Goal: Task Accomplishment & Management: Manage account settings

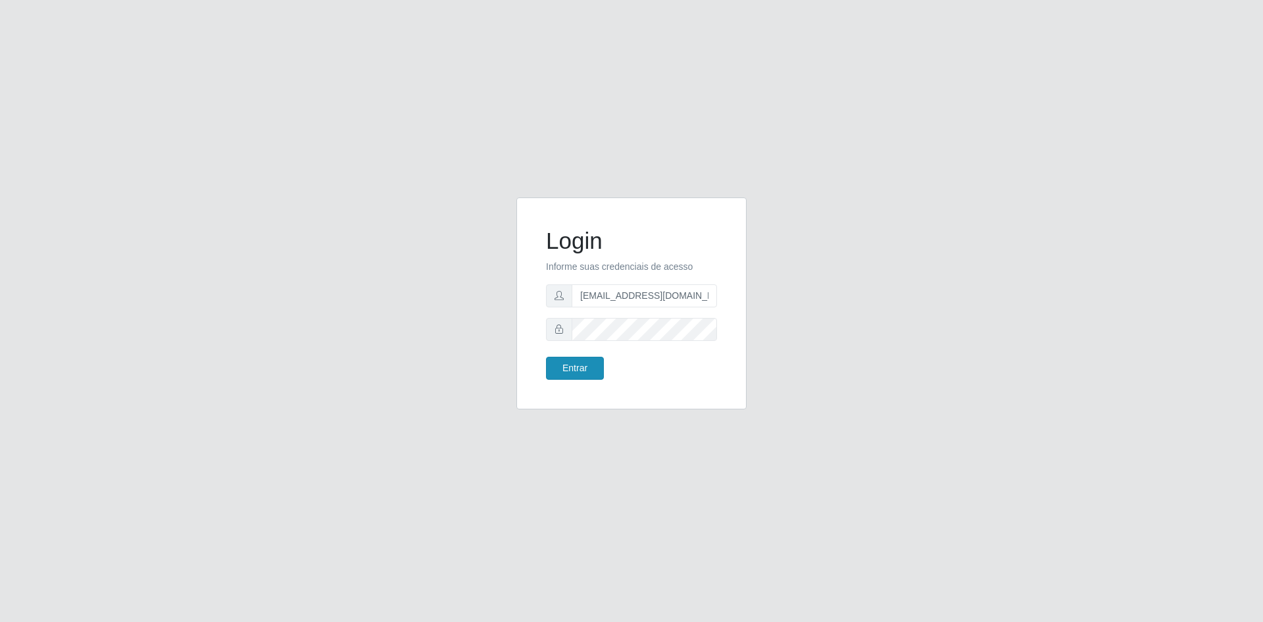
click at [573, 368] on button "Entrar" at bounding box center [575, 368] width 58 height 23
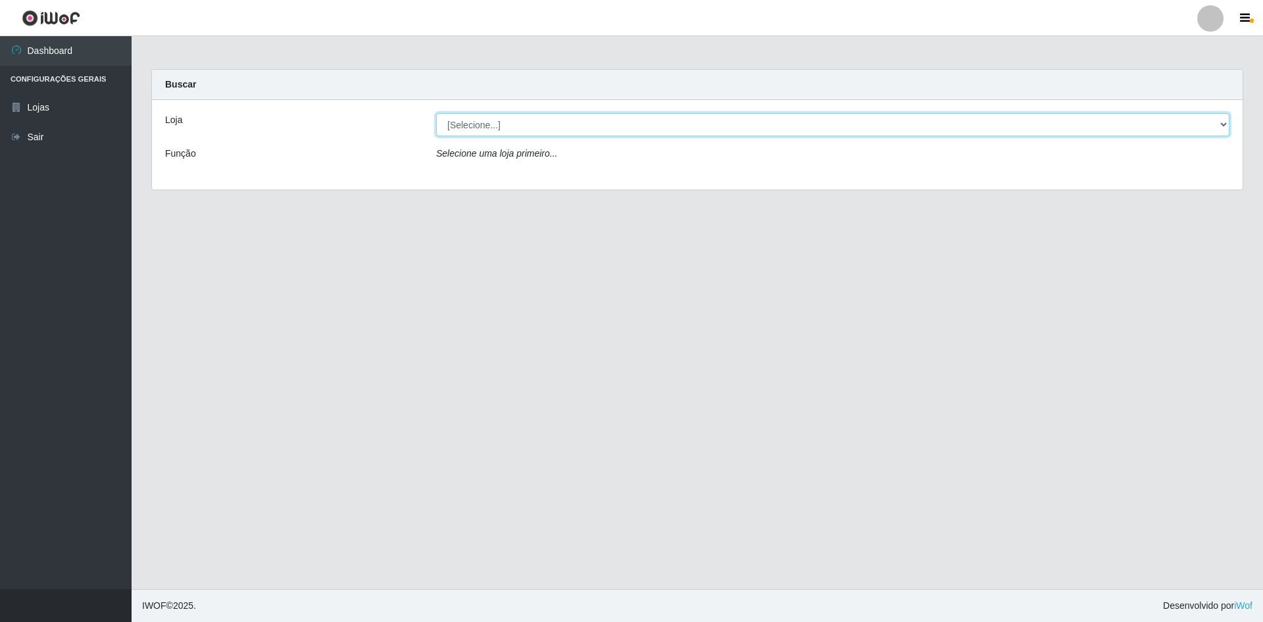
click at [474, 136] on select "[Selecione...] Hiper Queiroz - [GEOGRAPHIC_DATA] [GEOGRAPHIC_DATA] [GEOGRAPHIC_…" at bounding box center [833, 124] width 794 height 23
select select "517"
click at [436, 113] on select "[Selecione...] Hiper Queiroz - [GEOGRAPHIC_DATA] [GEOGRAPHIC_DATA] [GEOGRAPHIC_…" at bounding box center [833, 124] width 794 height 23
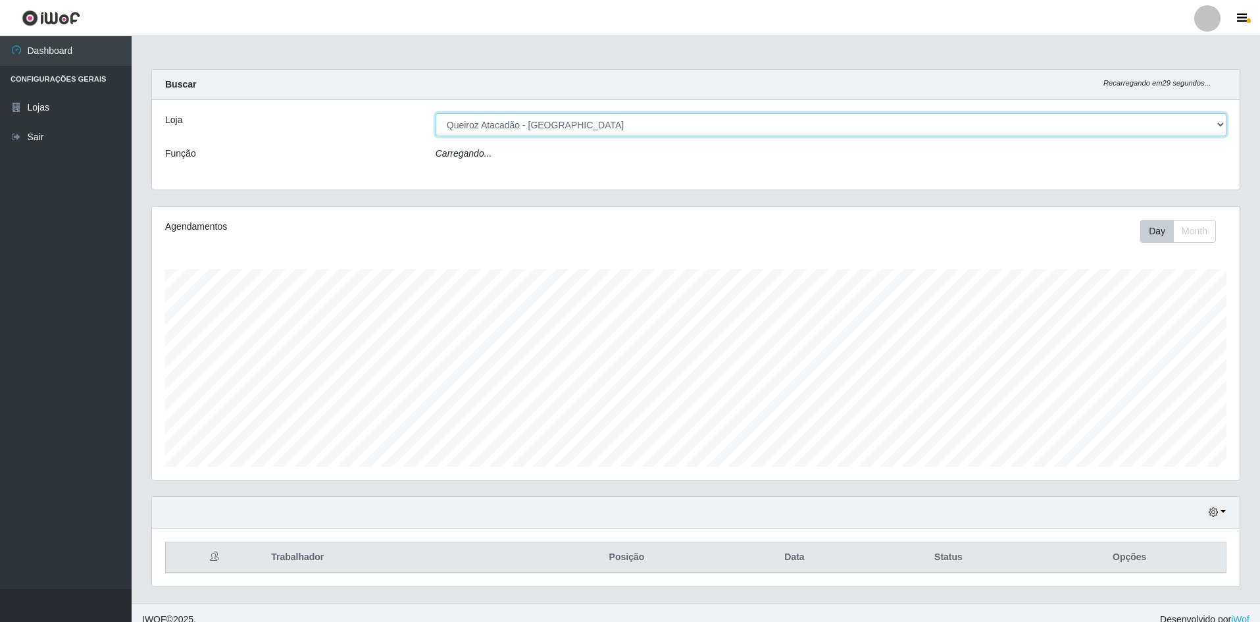
scroll to position [273, 1088]
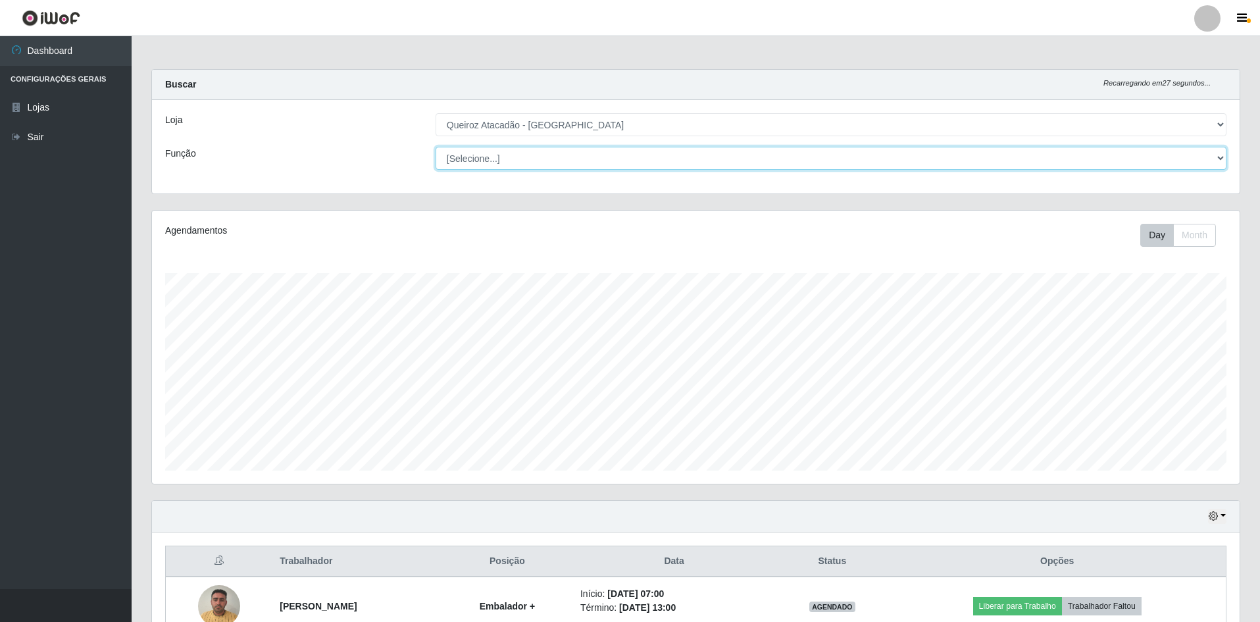
click at [449, 162] on select "[Selecione...] ASG ASG + ASG ++ Embalador Embalador + Embalador ++ Operador de …" at bounding box center [831, 158] width 791 height 23
click at [436, 147] on select "[Selecione...] ASG ASG + ASG ++ Embalador Embalador + Embalador ++ Operador de …" at bounding box center [831, 158] width 791 height 23
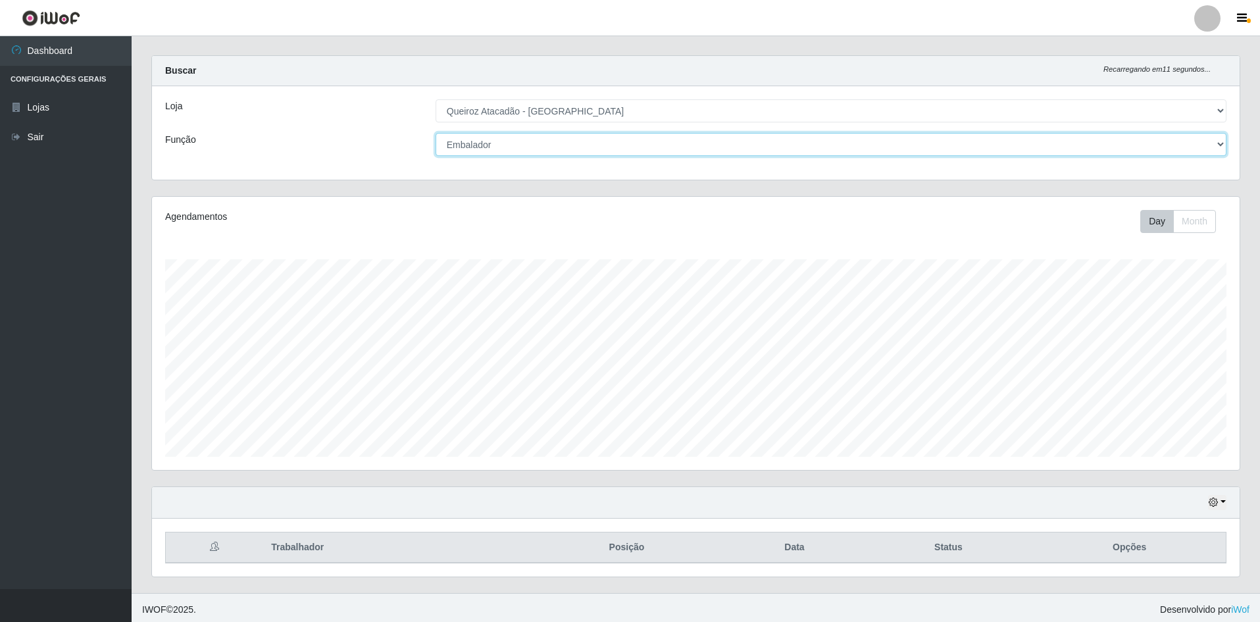
scroll to position [18, 0]
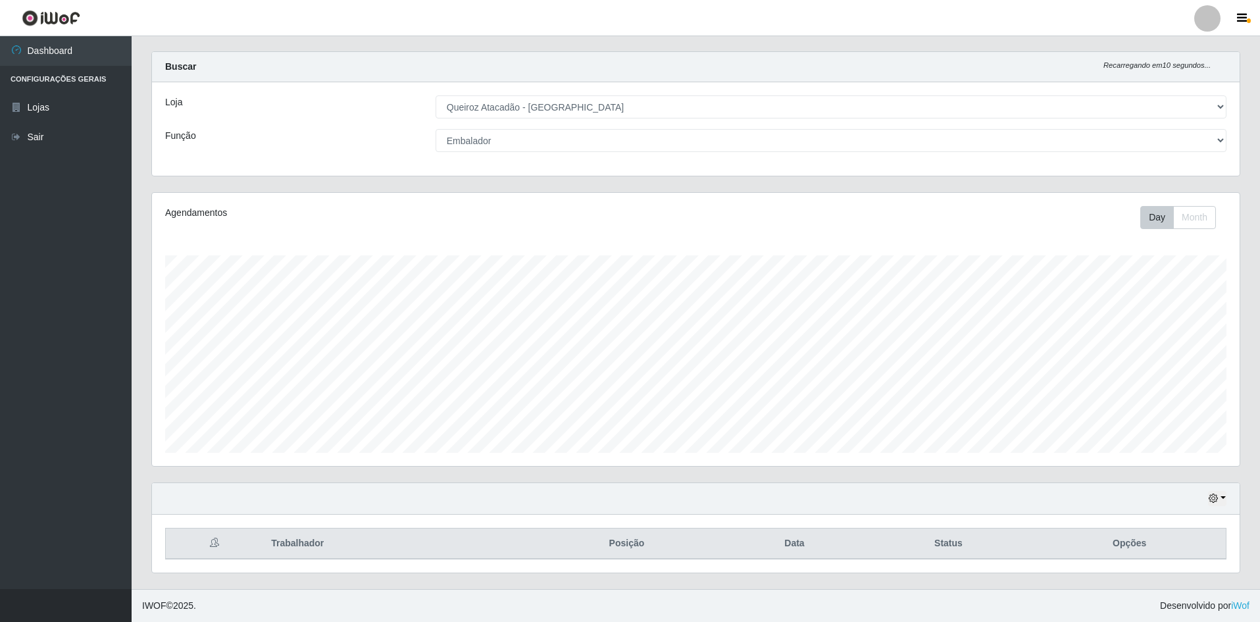
click at [509, 155] on div "Loja [Selecione...] Hiper Queiroz - [GEOGRAPHIC_DATA] [GEOGRAPHIC_DATA] [GEOGRA…" at bounding box center [696, 128] width 1088 height 93
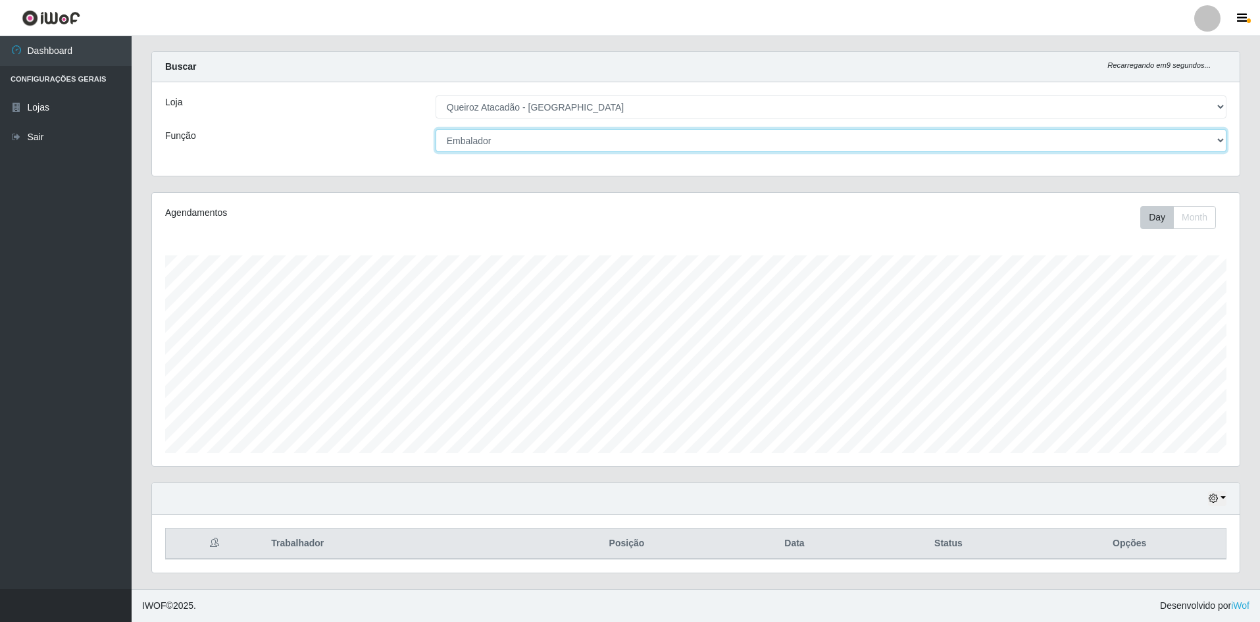
click at [511, 148] on select "[Selecione...] ASG ASG + ASG ++ Embalador Embalador + Embalador ++ Operador de …" at bounding box center [831, 140] width 791 height 23
select select "70"
click at [436, 129] on select "[Selecione...] ASG ASG + ASG ++ Embalador Embalador + Embalador ++ Operador de …" at bounding box center [831, 140] width 791 height 23
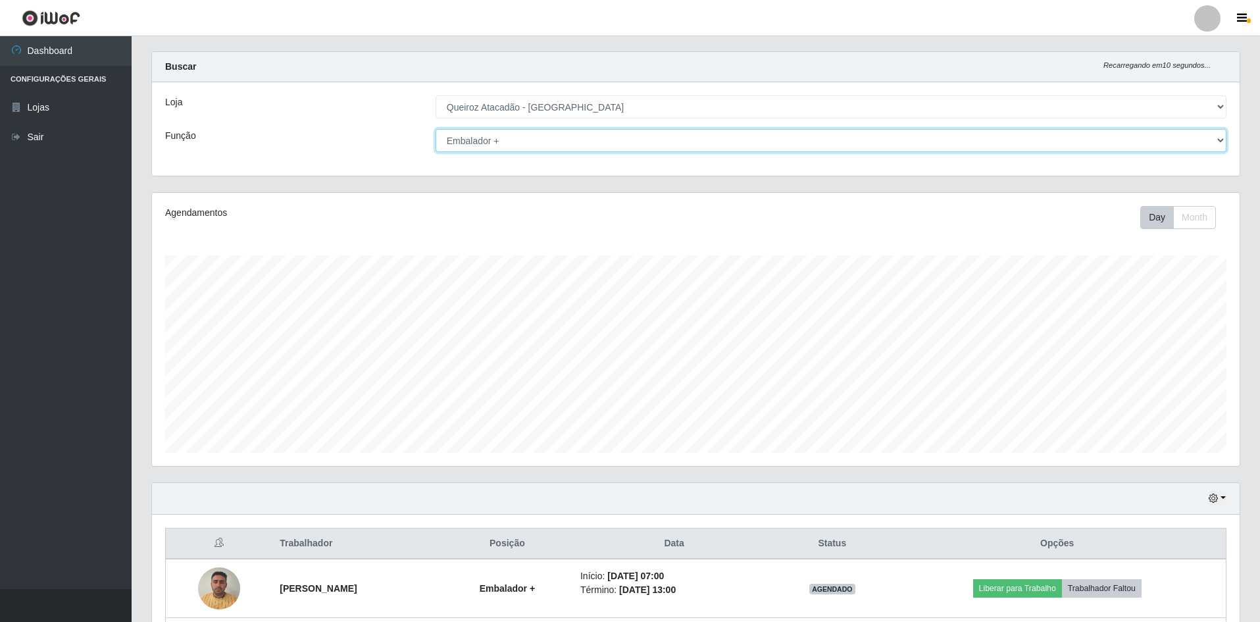
scroll to position [252, 0]
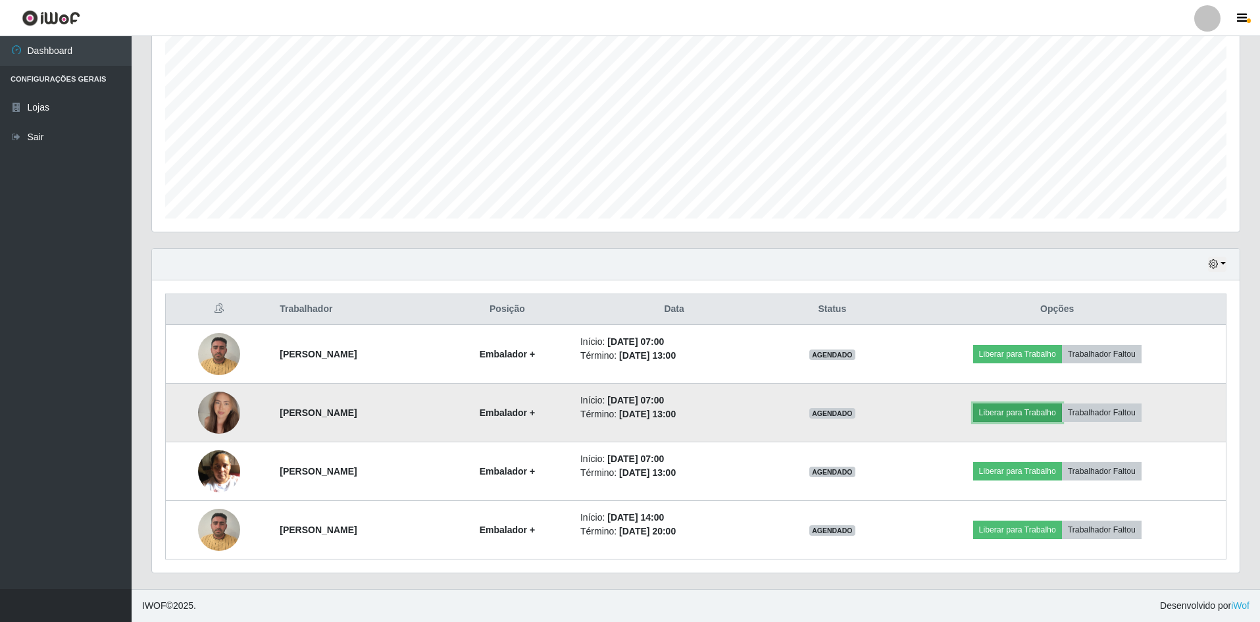
click at [1051, 409] on button "Liberar para Trabalho" at bounding box center [1017, 412] width 89 height 18
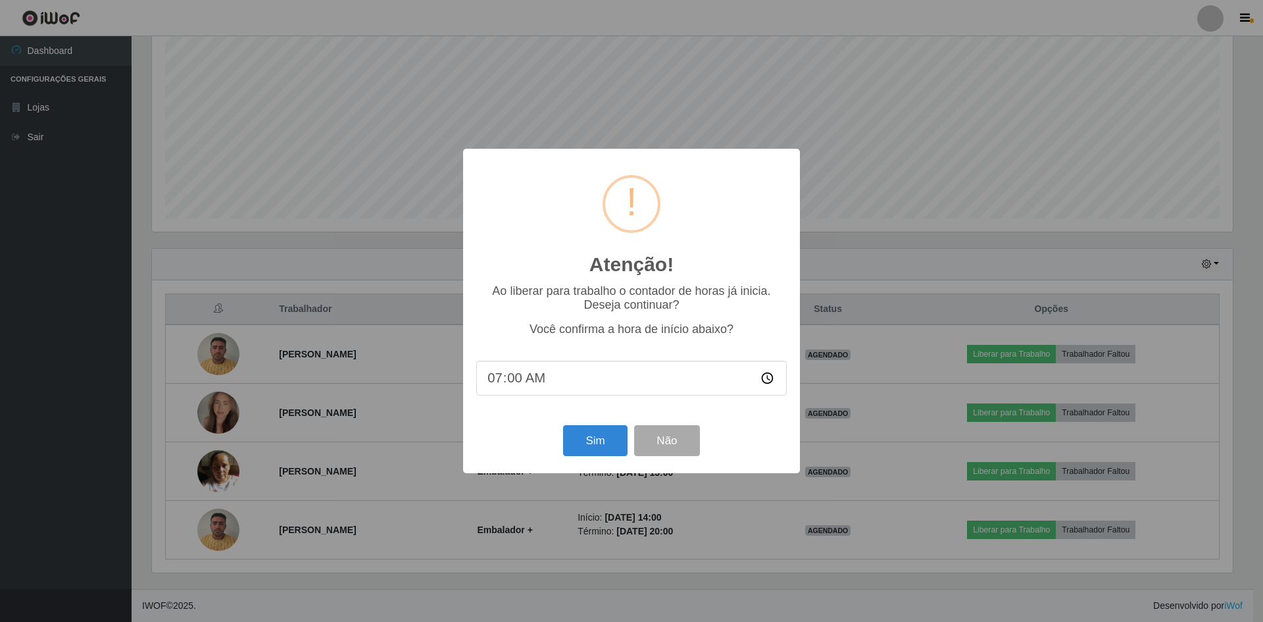
click at [543, 438] on div "Sim Não" at bounding box center [631, 441] width 311 height 38
click at [582, 440] on button "Sim" at bounding box center [595, 440] width 64 height 31
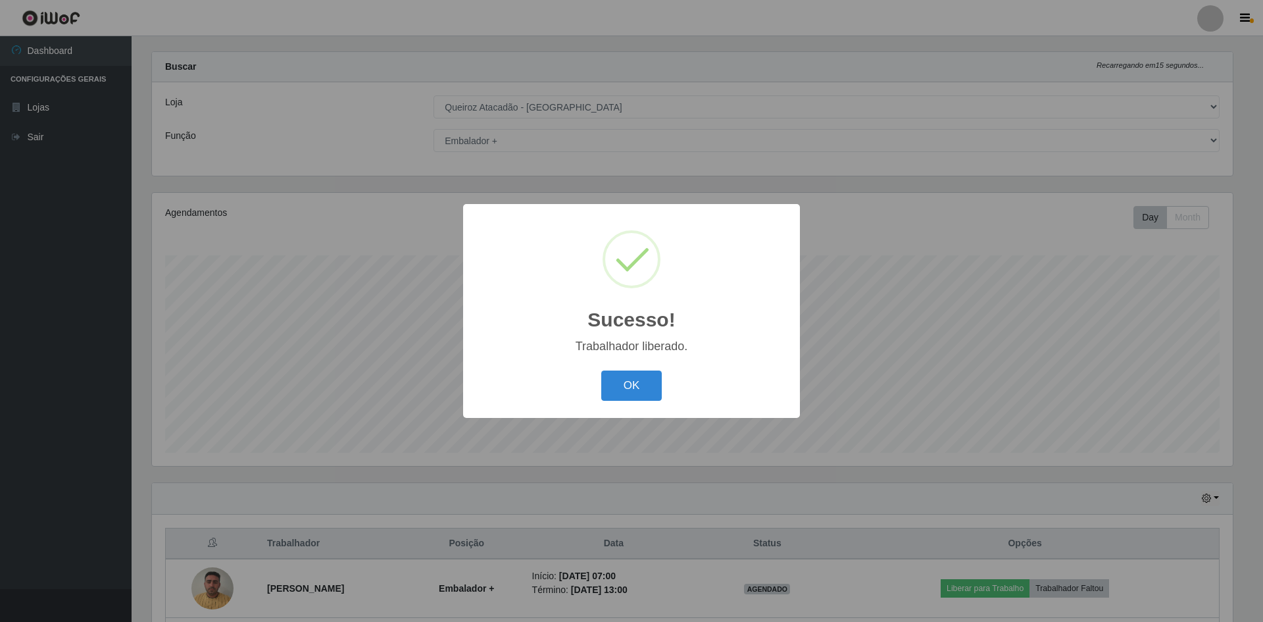
drag, startPoint x: 939, startPoint y: 62, endPoint x: 739, endPoint y: 474, distance: 458.5
click at [739, 474] on div "Sucesso! × Trabalhador liberado. OK Cancel" at bounding box center [631, 311] width 1263 height 622
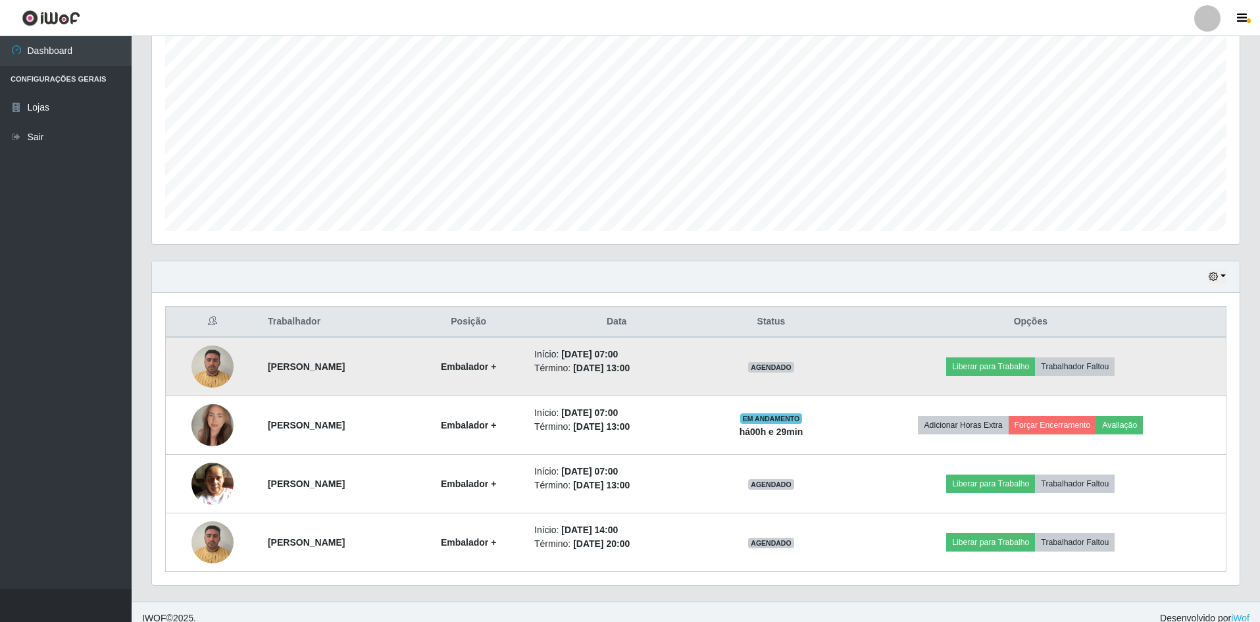
scroll to position [252, 0]
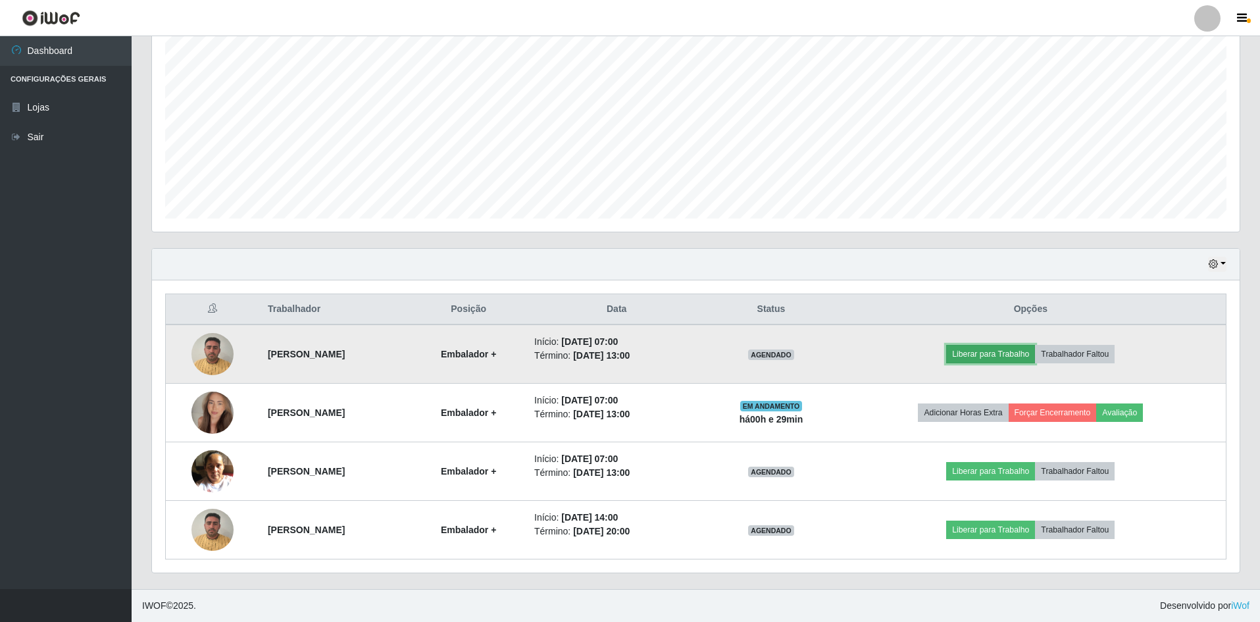
click at [1007, 354] on button "Liberar para Trabalho" at bounding box center [990, 354] width 89 height 18
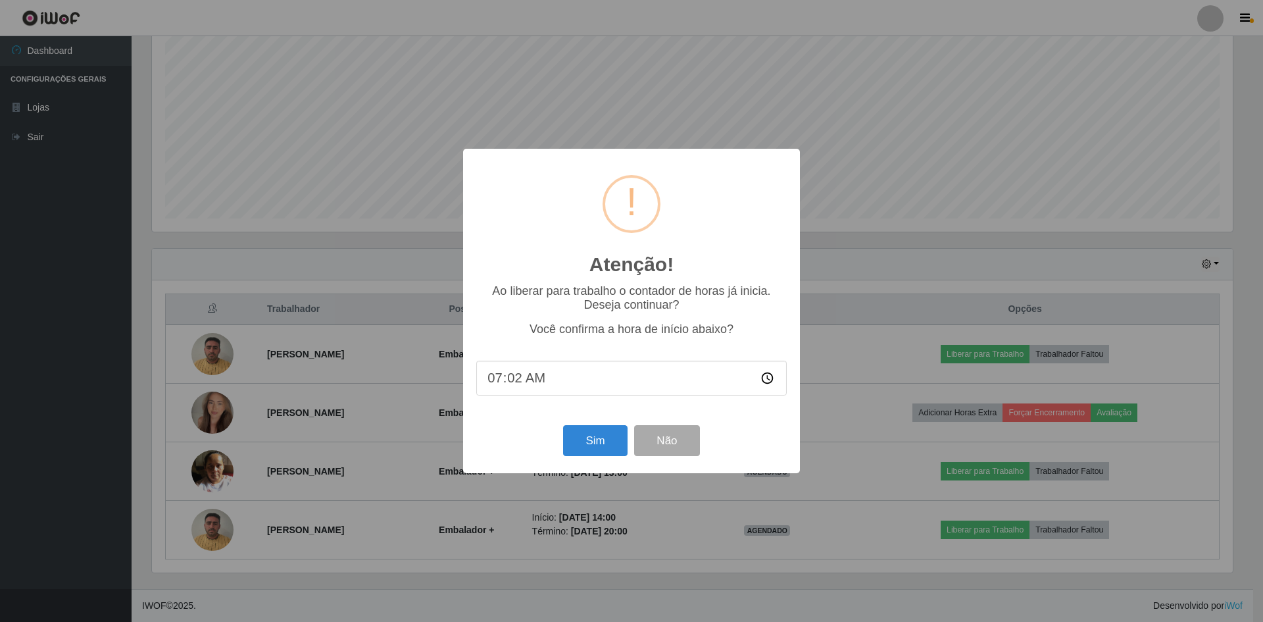
type input "07:25"
click at [605, 391] on input "07:25" at bounding box center [631, 378] width 311 height 35
click at [590, 451] on button "Sim" at bounding box center [595, 440] width 64 height 31
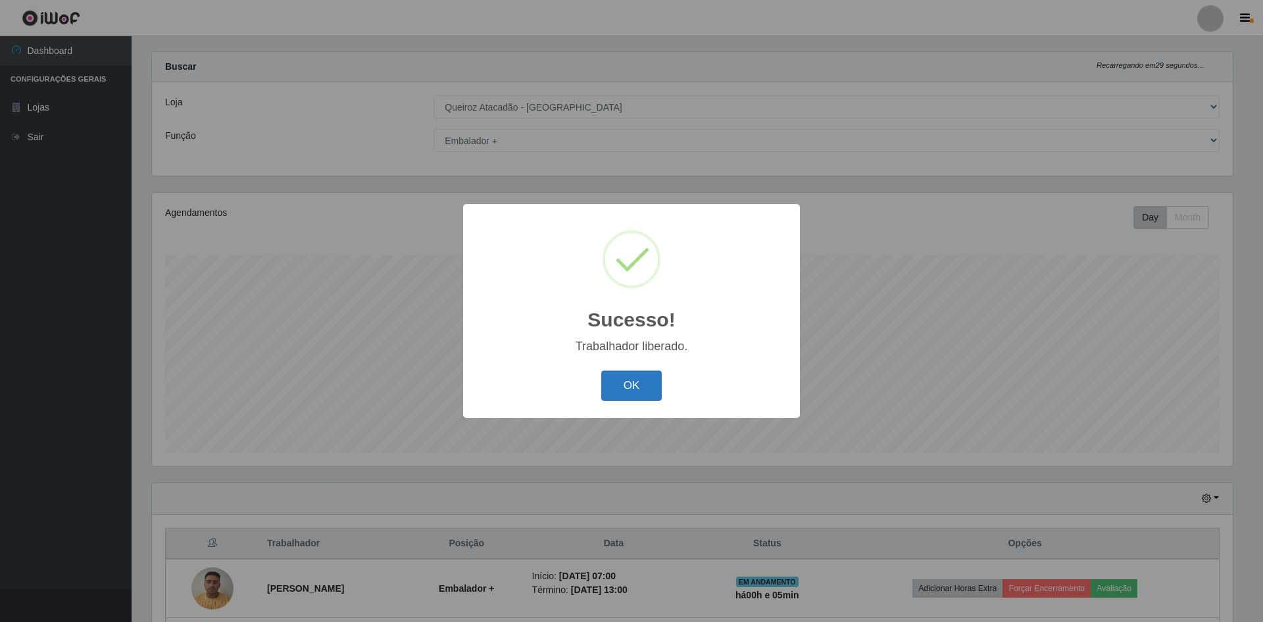
click at [623, 390] on button "OK" at bounding box center [631, 385] width 61 height 31
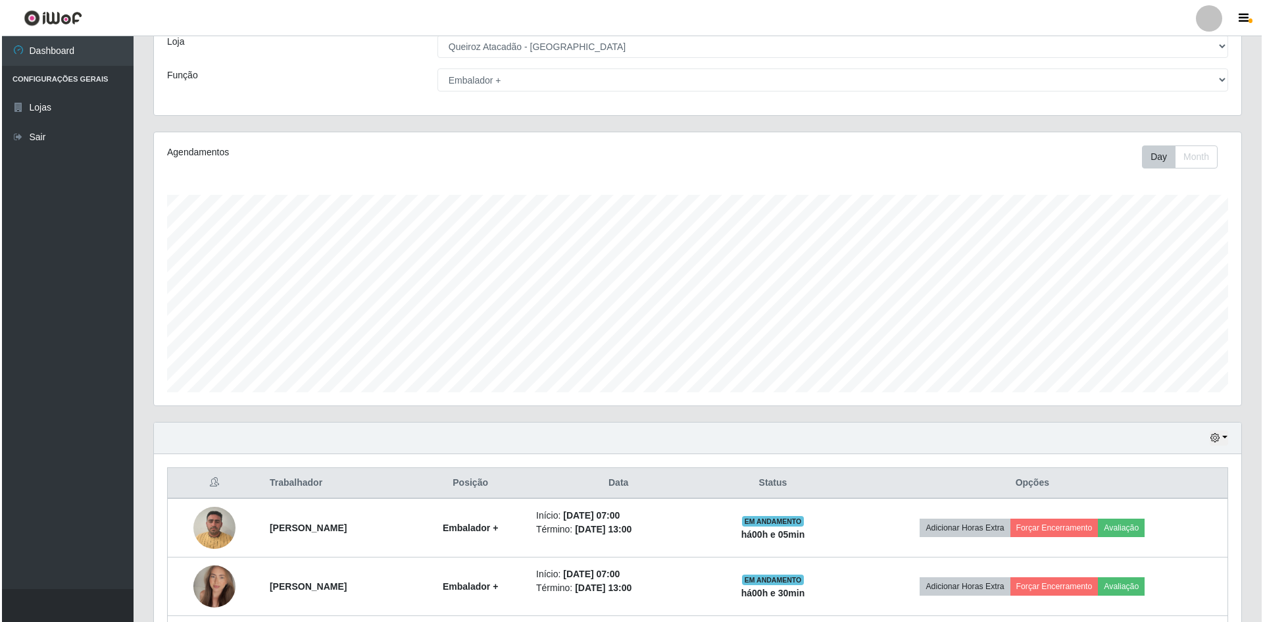
scroll to position [252, 0]
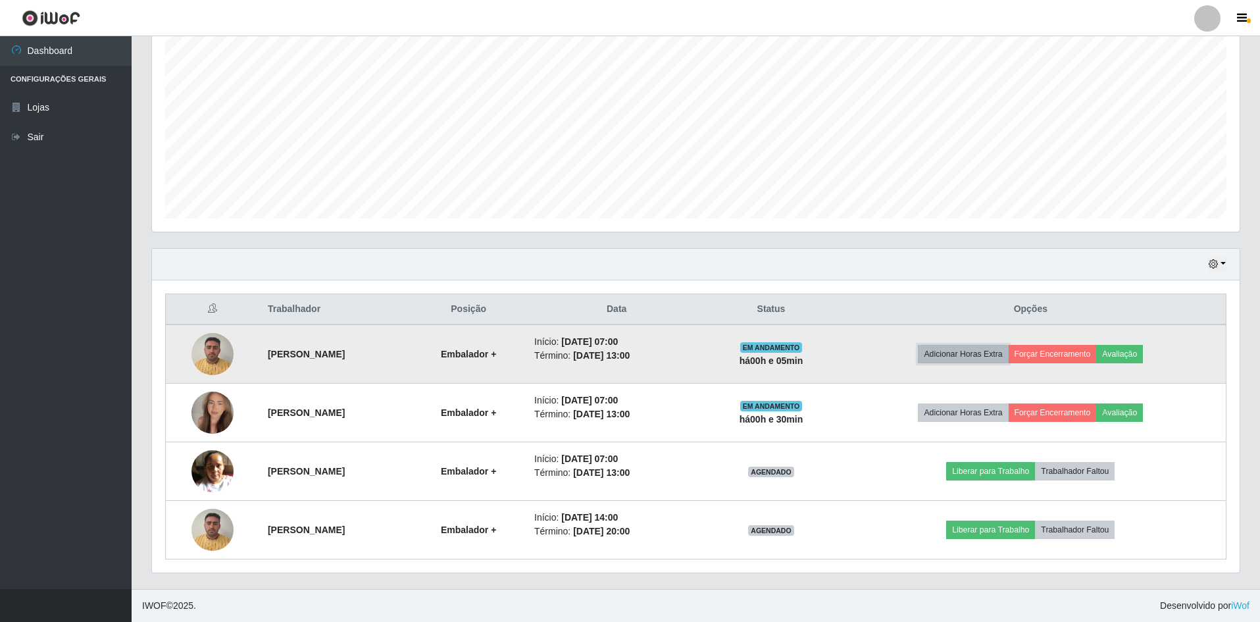
click at [996, 355] on button "Adicionar Horas Extra" at bounding box center [963, 354] width 90 height 18
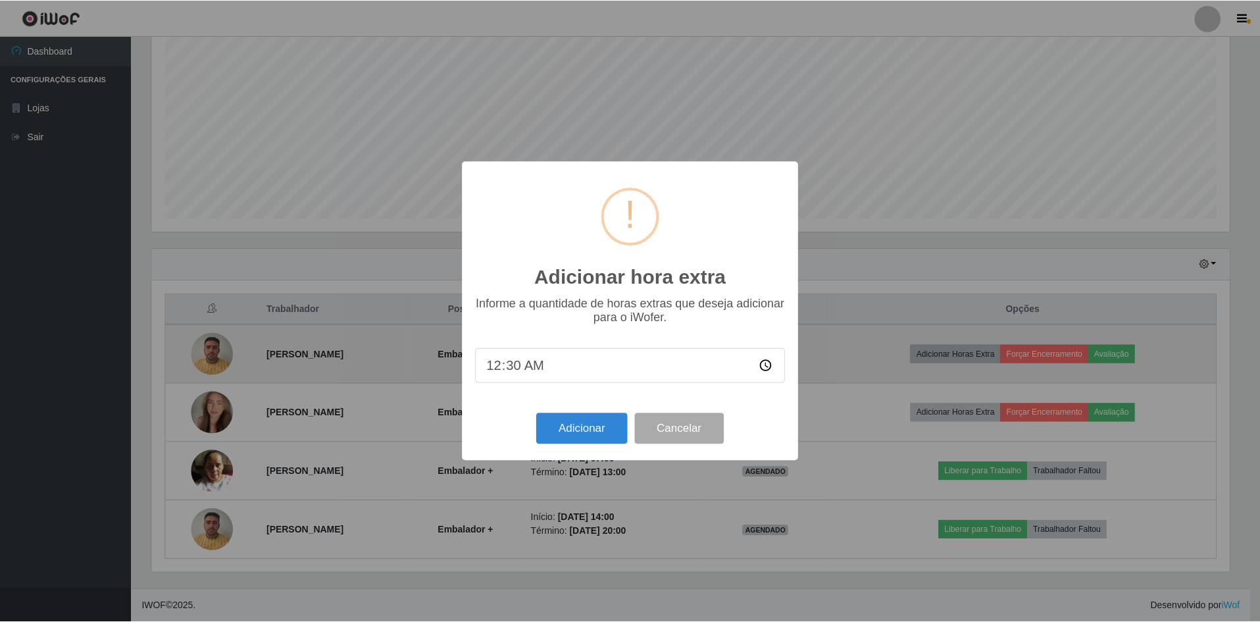
scroll to position [273, 1081]
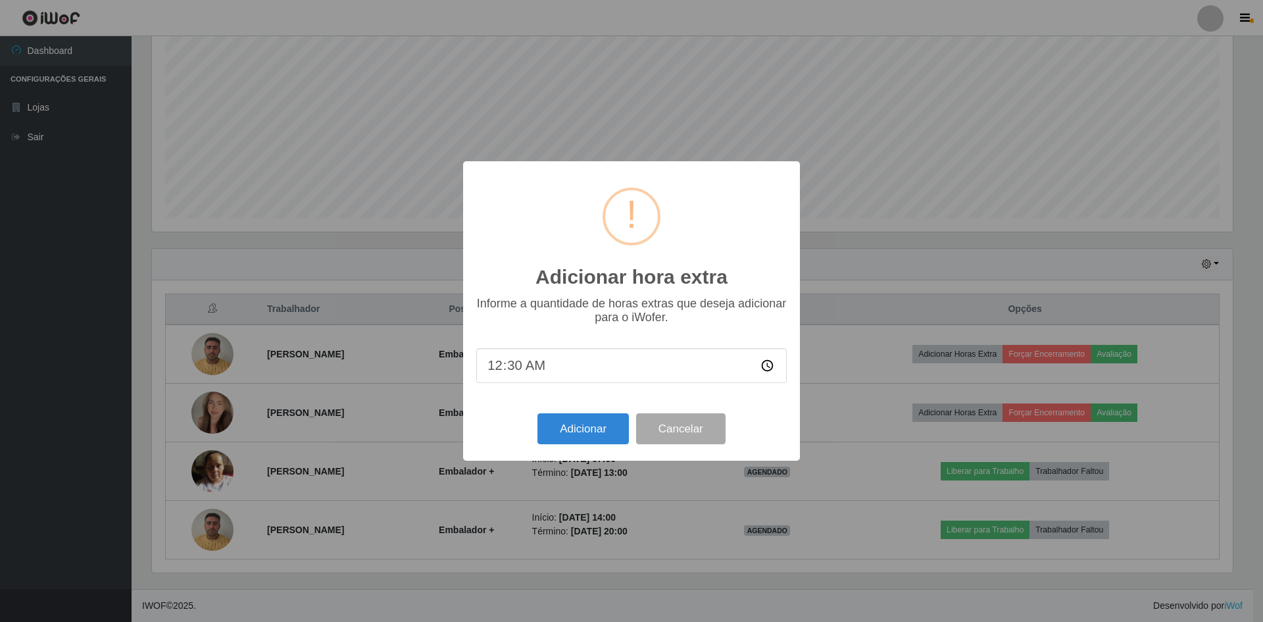
click at [568, 372] on input "00:30" at bounding box center [631, 365] width 311 height 35
click at [676, 424] on button "Cancelar" at bounding box center [680, 428] width 89 height 31
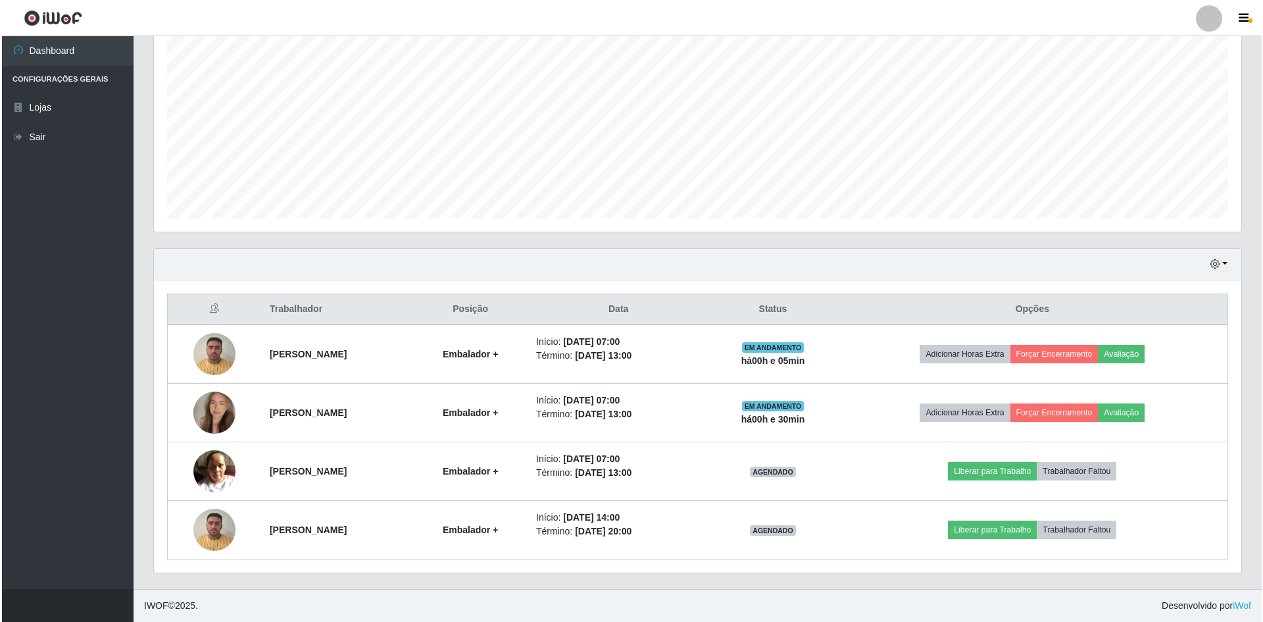
scroll to position [273, 1088]
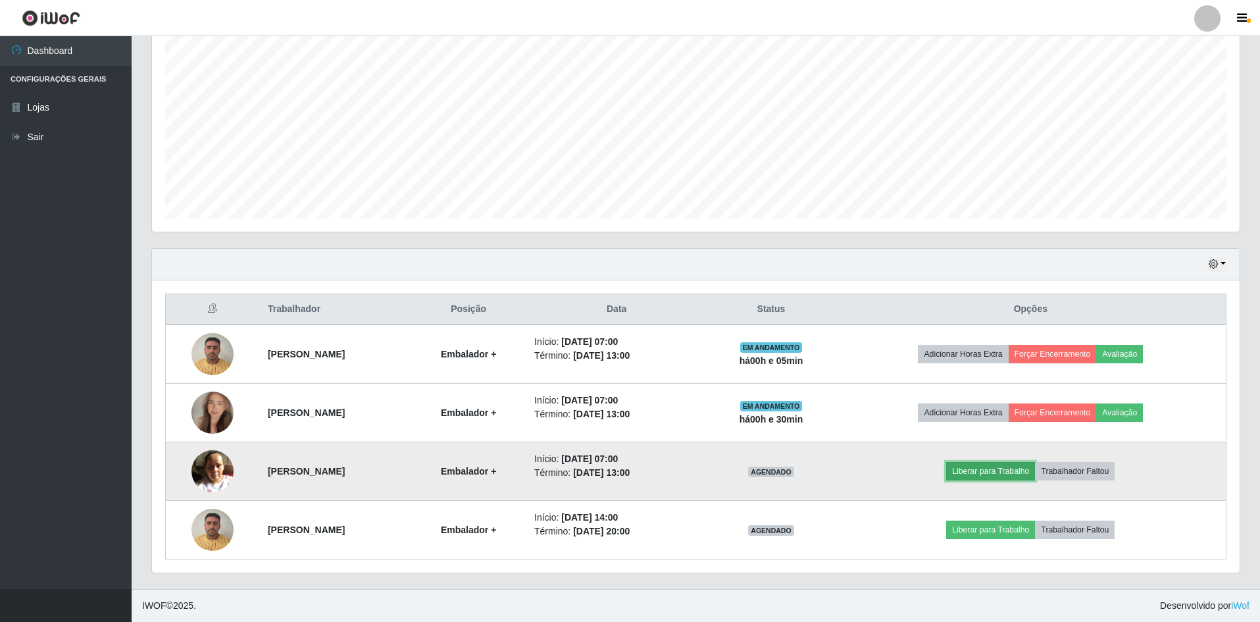
click at [1009, 475] on button "Liberar para Trabalho" at bounding box center [990, 471] width 89 height 18
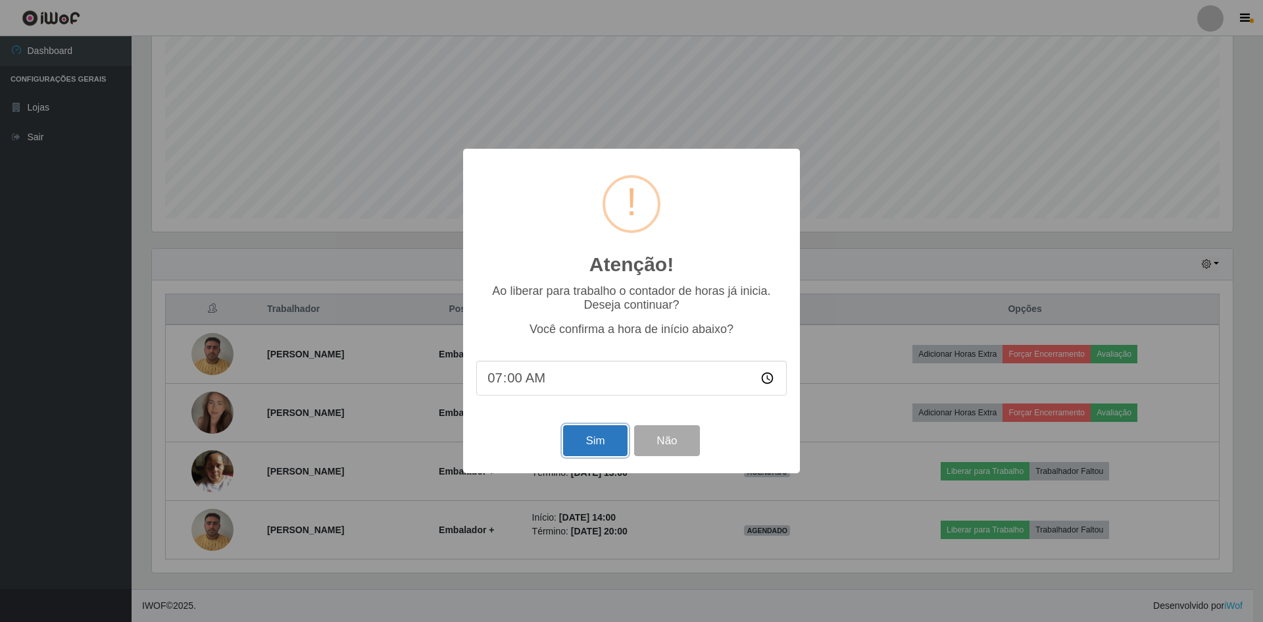
click at [605, 437] on button "Sim" at bounding box center [595, 440] width 64 height 31
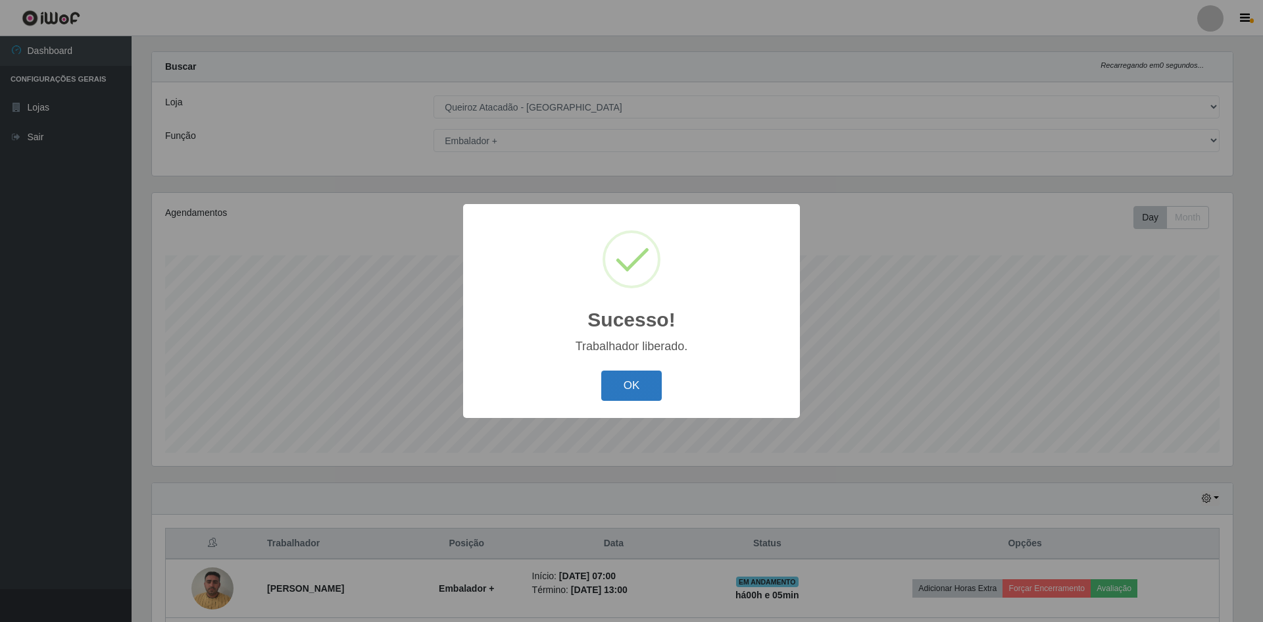
click at [631, 391] on button "OK" at bounding box center [631, 385] width 61 height 31
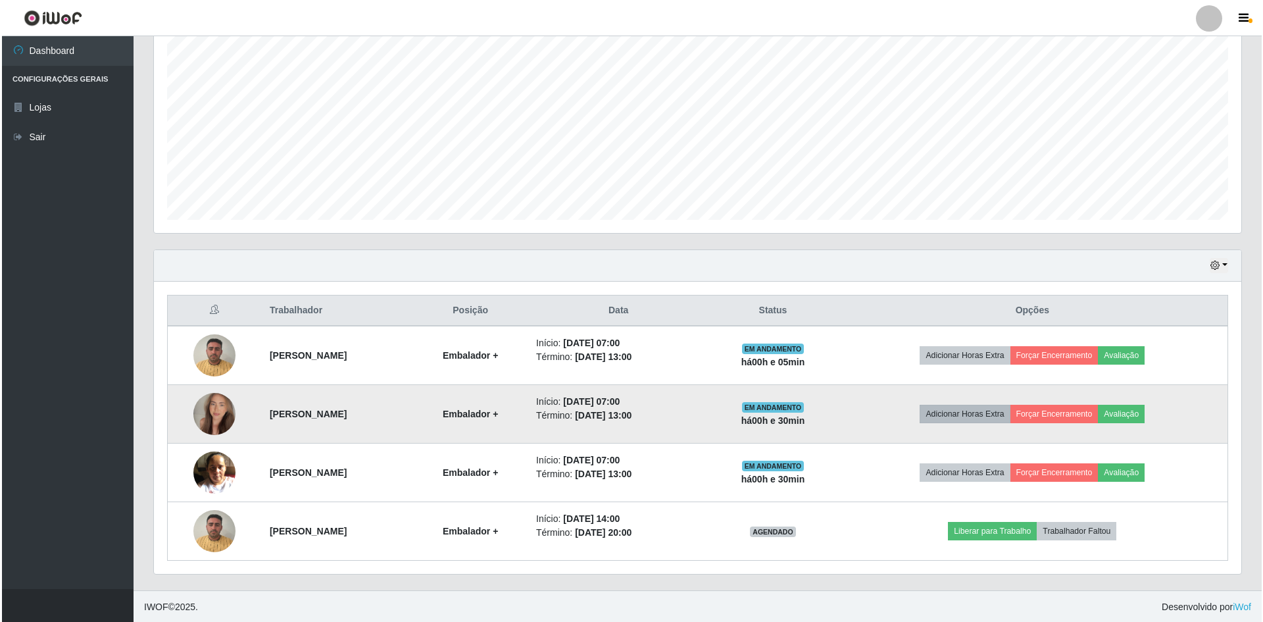
scroll to position [252, 0]
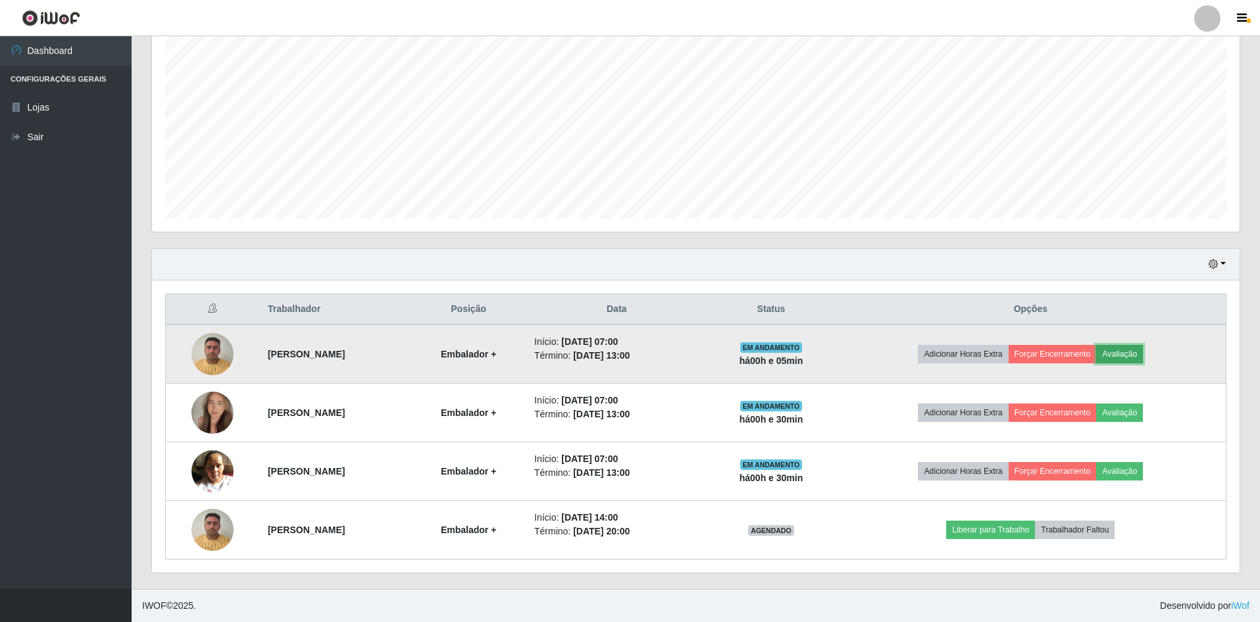
click at [1143, 351] on button "Avaliação" at bounding box center [1119, 354] width 47 height 18
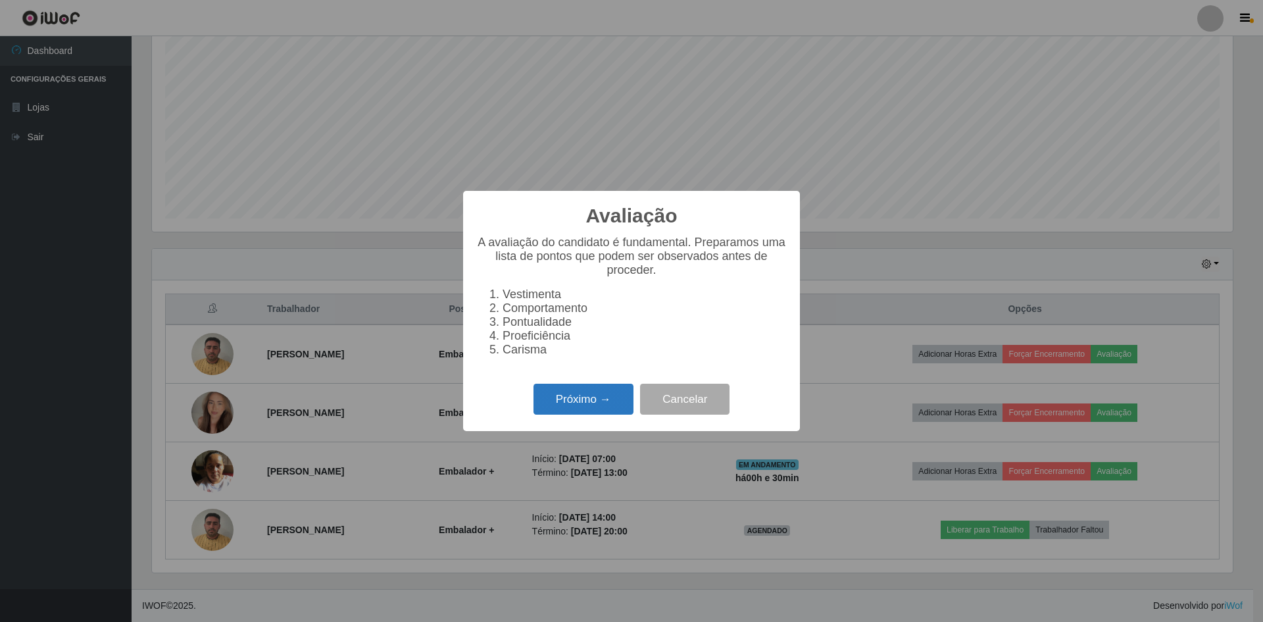
click at [611, 415] on button "Próximo →" at bounding box center [584, 399] width 100 height 31
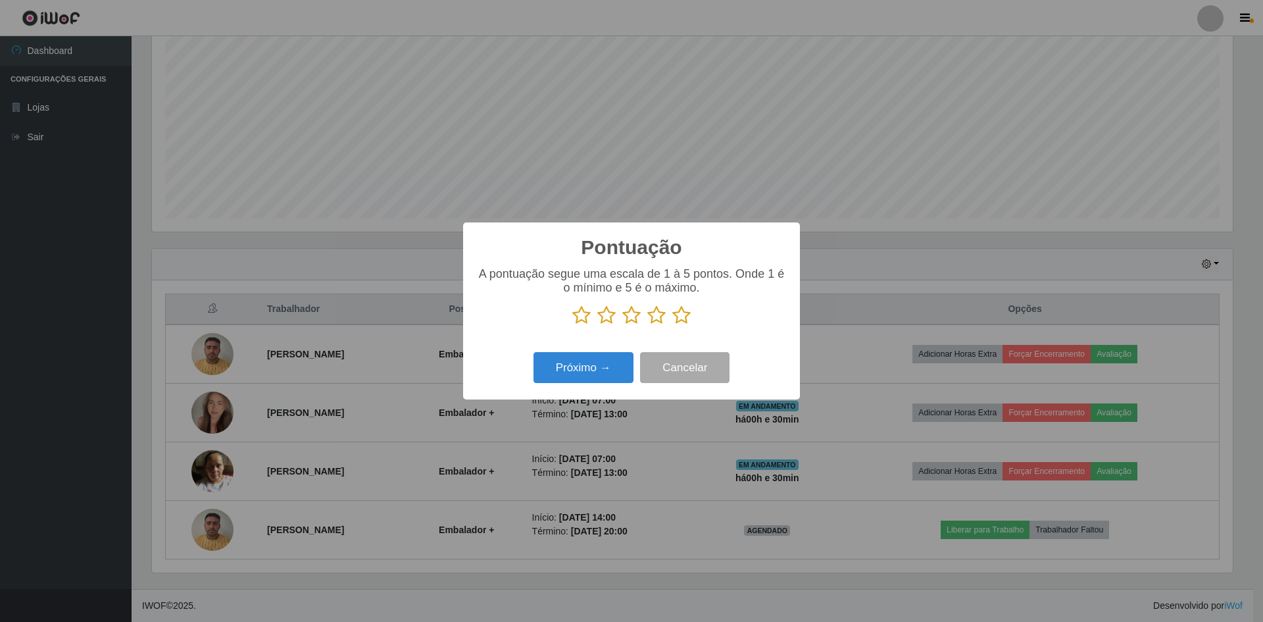
scroll to position [657705, 656897]
click at [602, 312] on icon at bounding box center [606, 315] width 18 height 20
click at [597, 325] on input "radio" at bounding box center [597, 325] width 0 height 0
click at [605, 365] on button "Próximo →" at bounding box center [584, 367] width 100 height 31
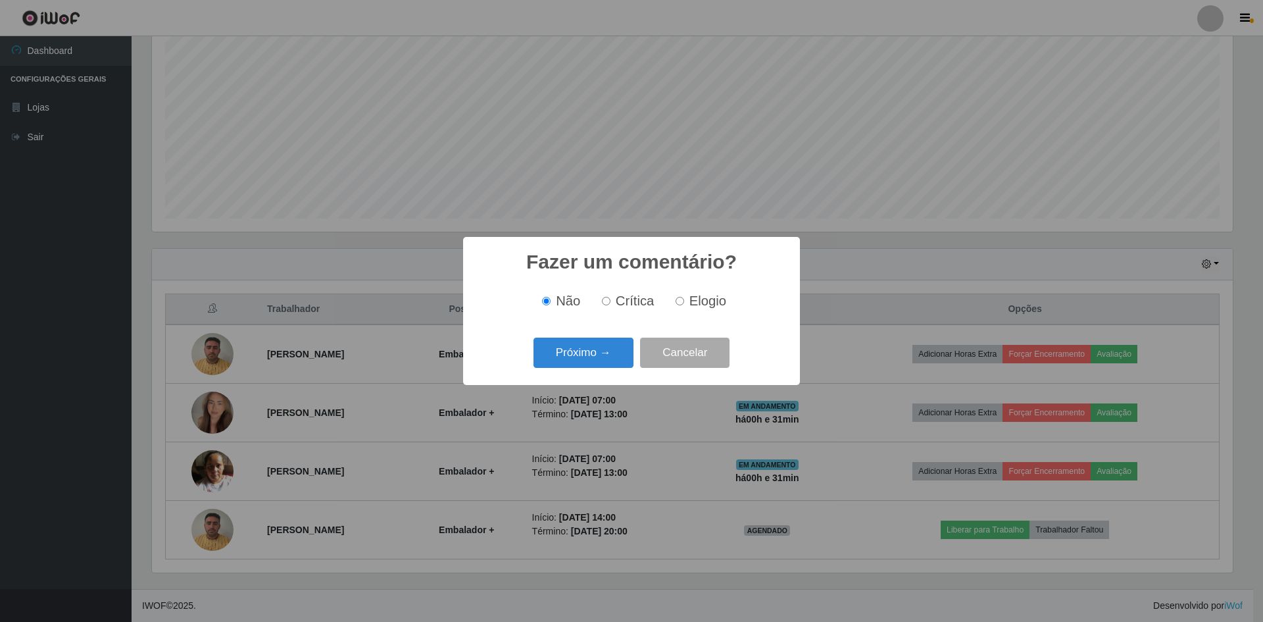
click at [617, 301] on span "Crítica" at bounding box center [635, 300] width 39 height 14
click at [611, 301] on input "Crítica" at bounding box center [606, 301] width 9 height 9
radio input "true"
click at [608, 353] on button "Próximo →" at bounding box center [584, 353] width 100 height 31
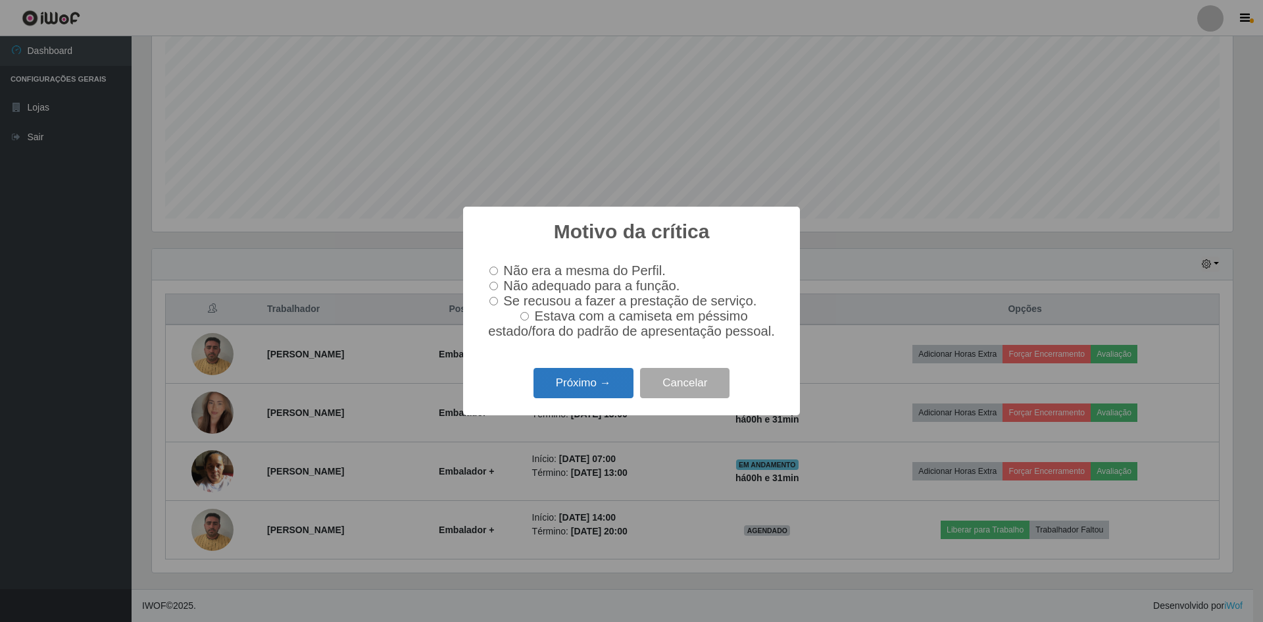
click at [613, 382] on button "Próximo →" at bounding box center [584, 383] width 100 height 31
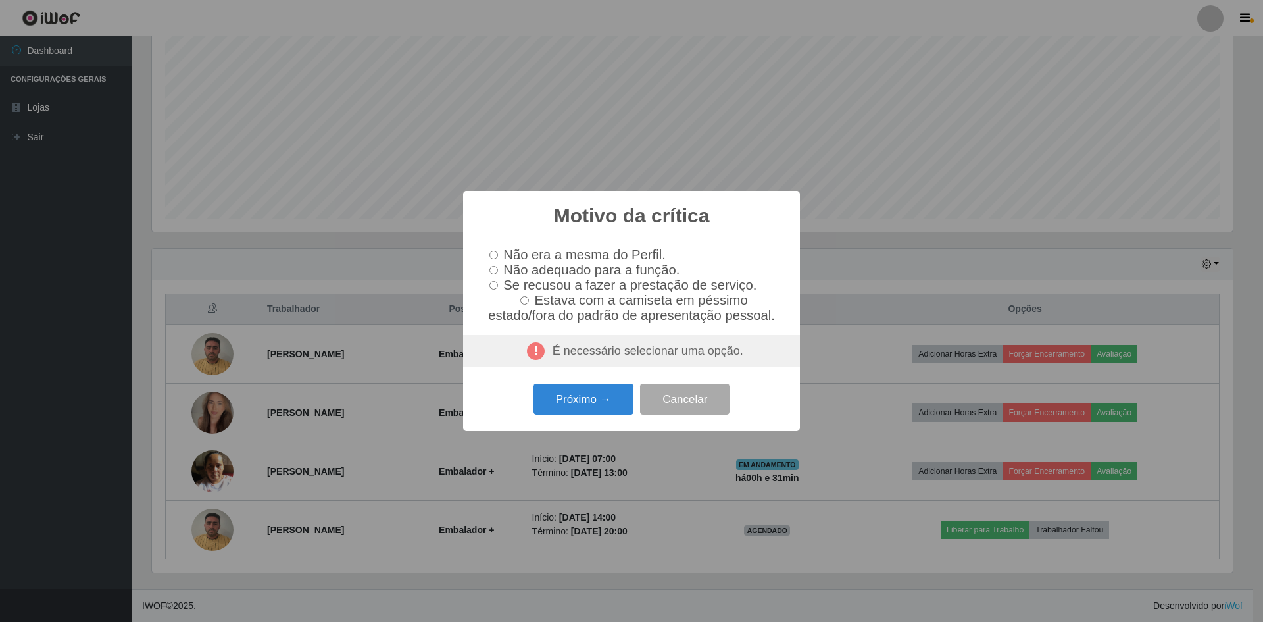
click at [493, 270] on input "Não adequado para a função." at bounding box center [494, 270] width 9 height 9
radio input "true"
click at [667, 403] on button "Cancelar" at bounding box center [684, 399] width 89 height 31
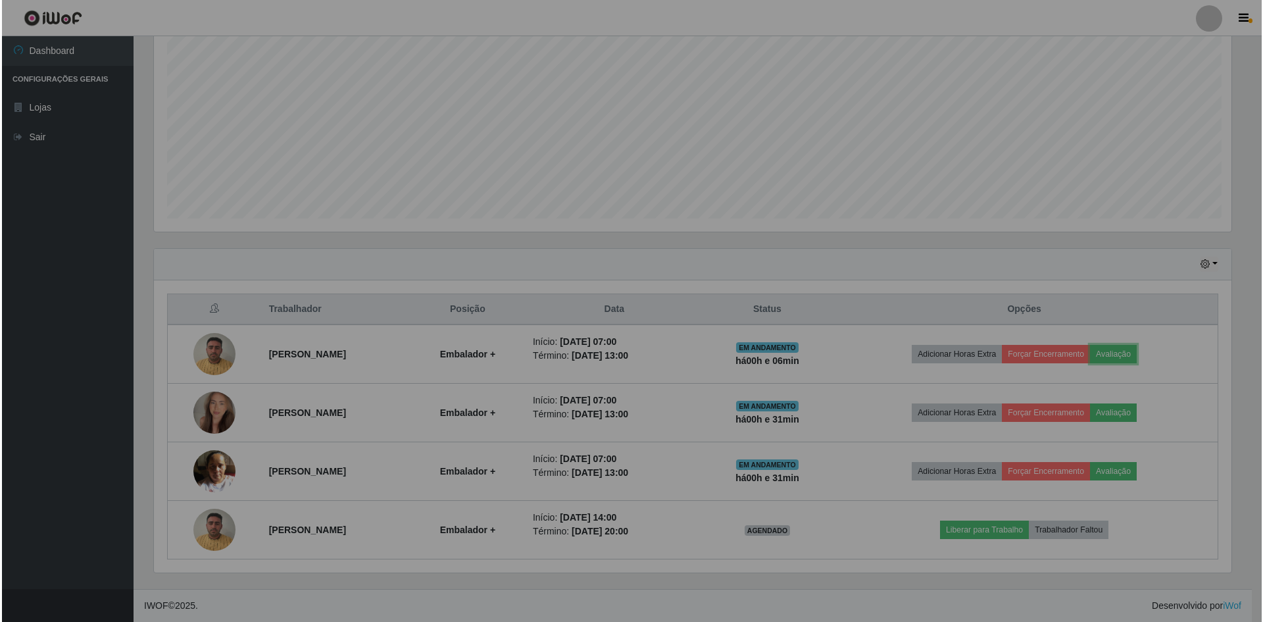
scroll to position [273, 1088]
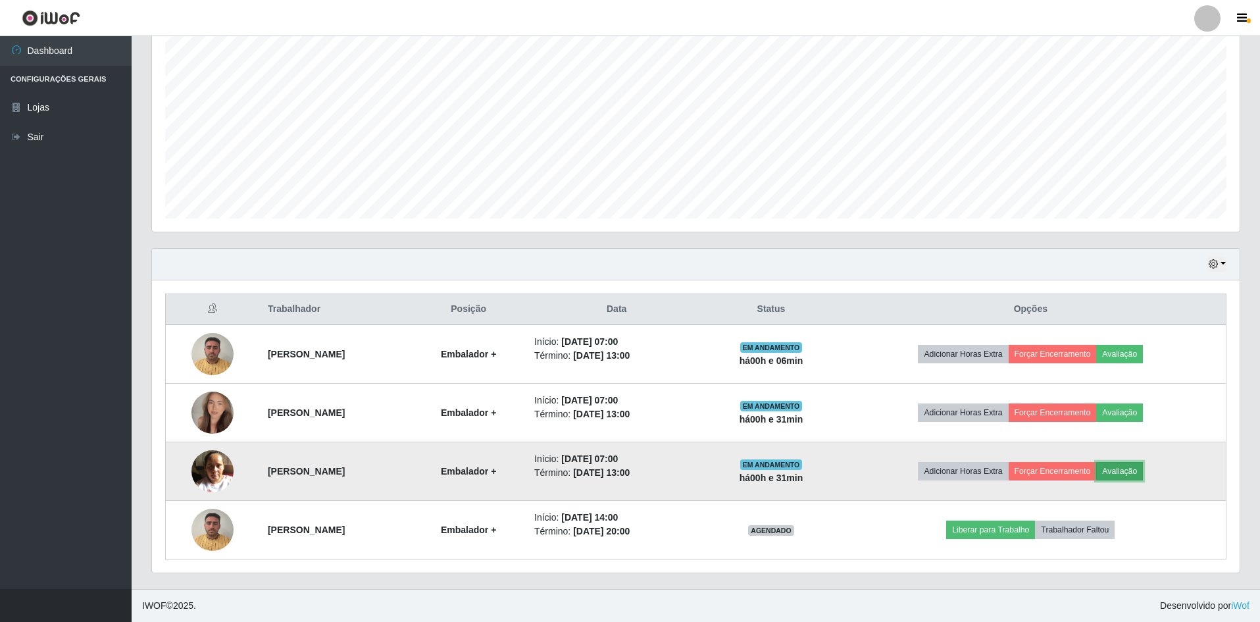
click at [1143, 472] on button "Avaliação" at bounding box center [1119, 471] width 47 height 18
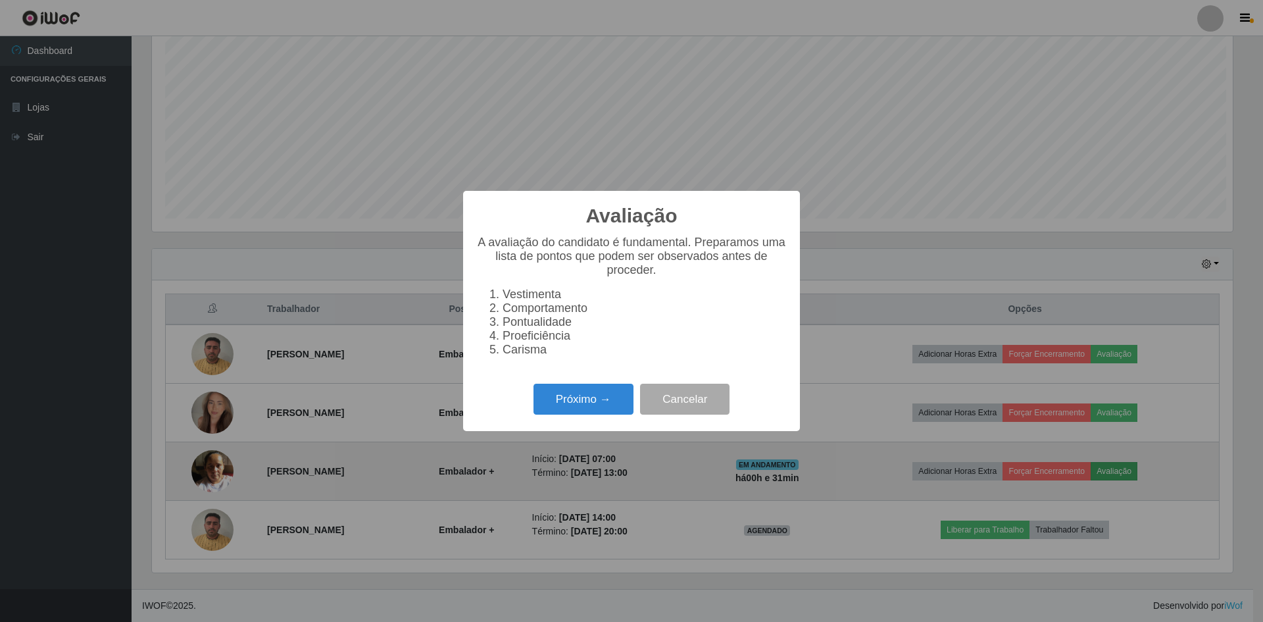
scroll to position [273, 1081]
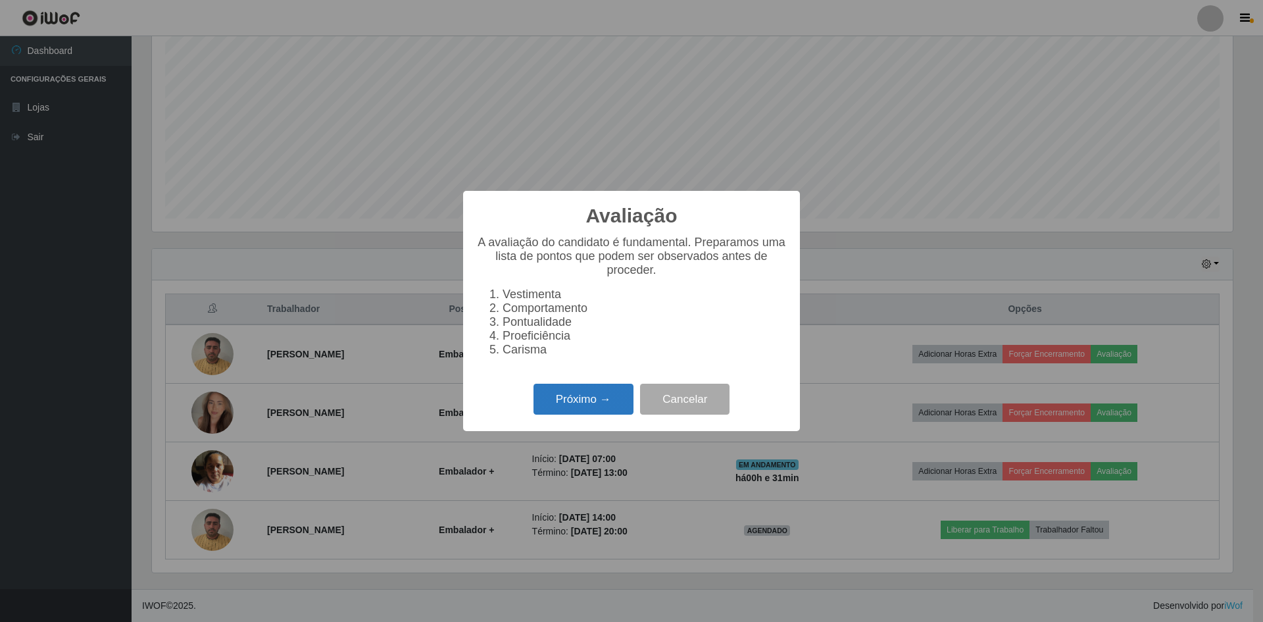
click at [611, 406] on button "Próximo →" at bounding box center [584, 399] width 100 height 31
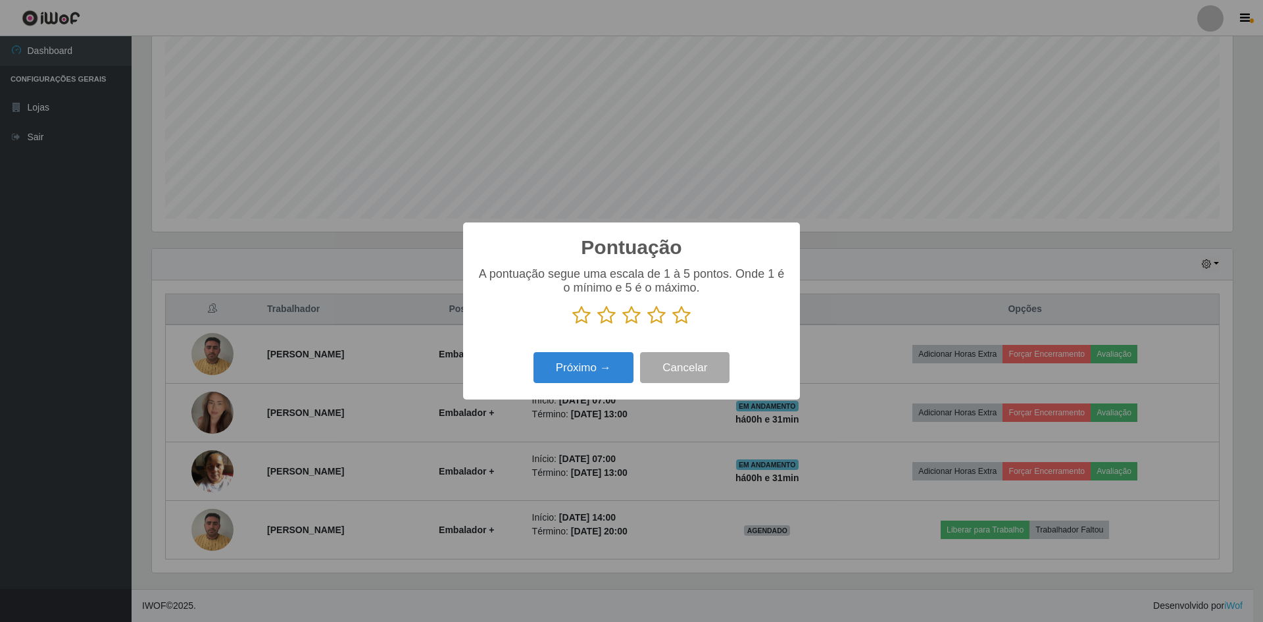
click at [657, 318] on icon at bounding box center [656, 315] width 18 height 20
click at [647, 325] on input "radio" at bounding box center [647, 325] width 0 height 0
click at [613, 372] on button "Próximo →" at bounding box center [584, 367] width 100 height 31
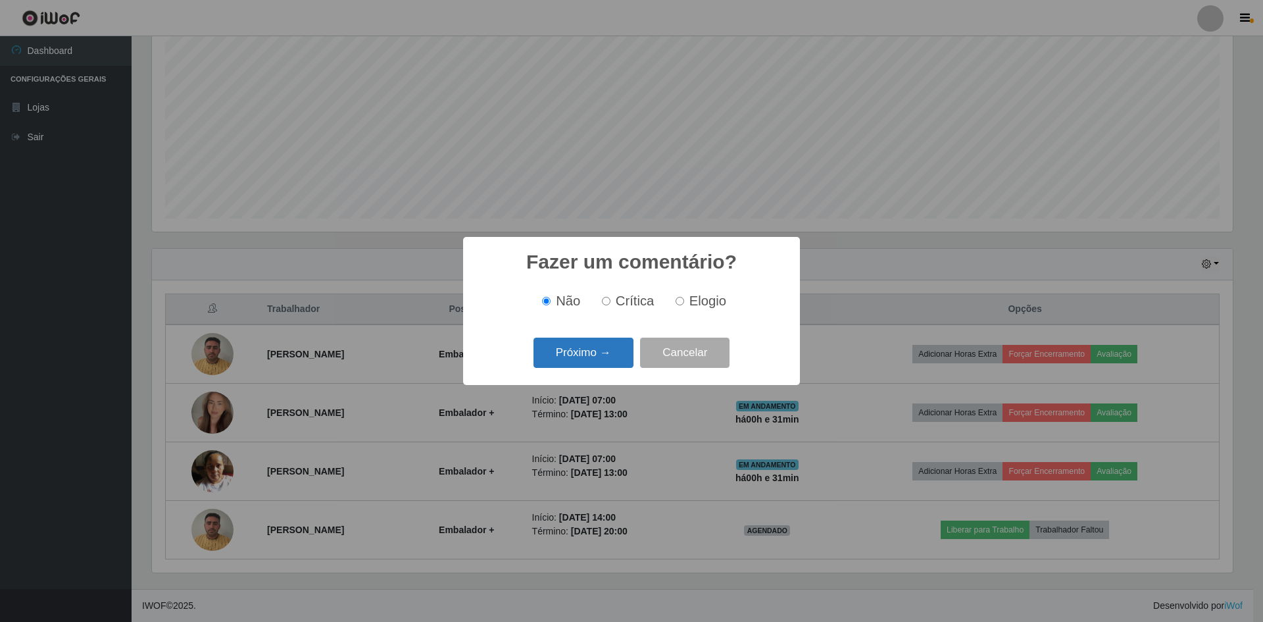
click at [596, 355] on button "Próximo →" at bounding box center [584, 353] width 100 height 31
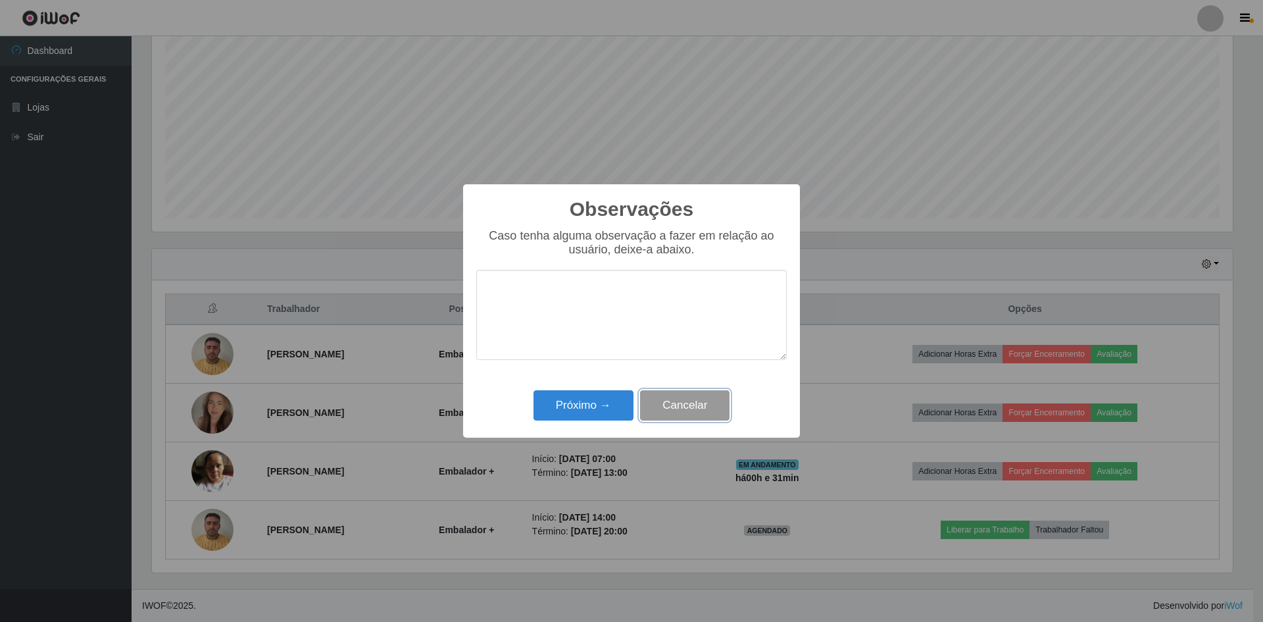
click at [678, 399] on button "Cancelar" at bounding box center [684, 405] width 89 height 31
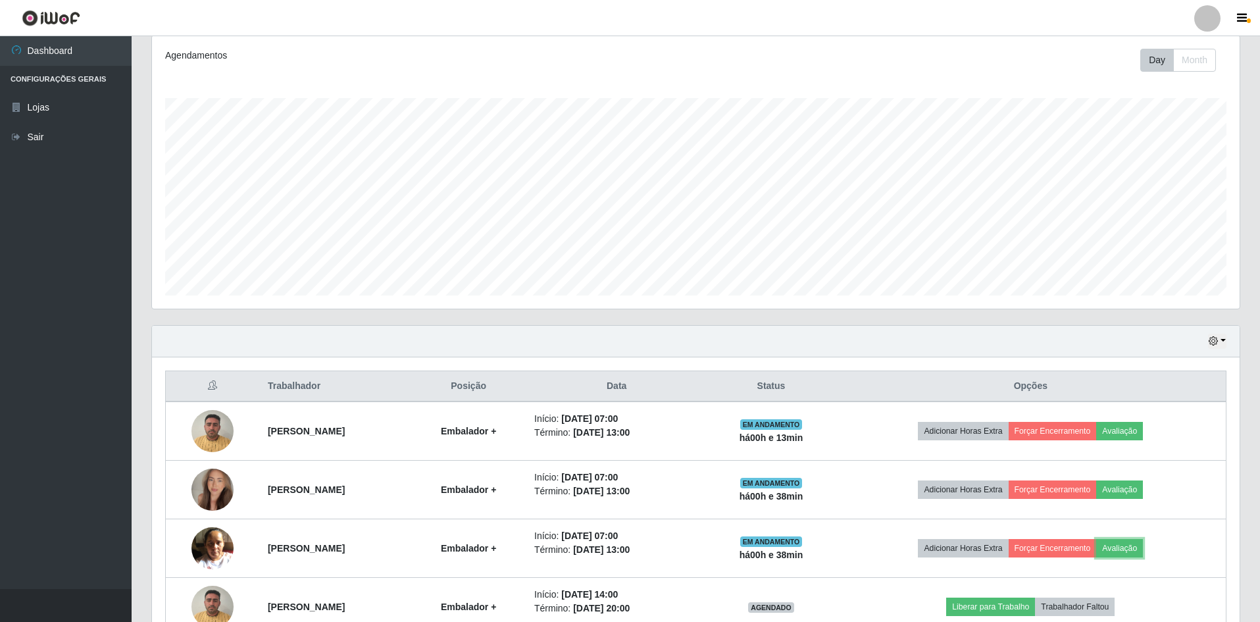
scroll to position [0, 0]
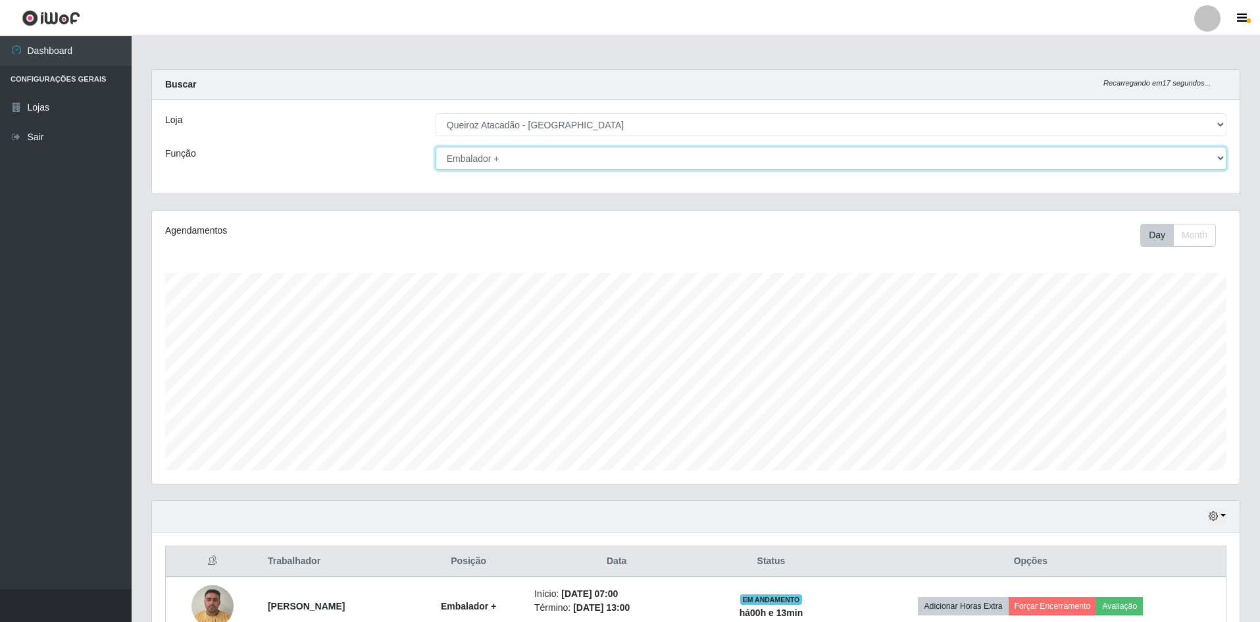
click at [607, 160] on select "[Selecione...] ASG ASG + ASG ++ Embalador Embalador + Embalador ++ Operador de …" at bounding box center [831, 158] width 791 height 23
select select "[Selecione...]"
click at [436, 147] on select "[Selecione...] ASG ASG + ASG ++ Embalador Embalador + Embalador ++ Operador de …" at bounding box center [831, 158] width 791 height 23
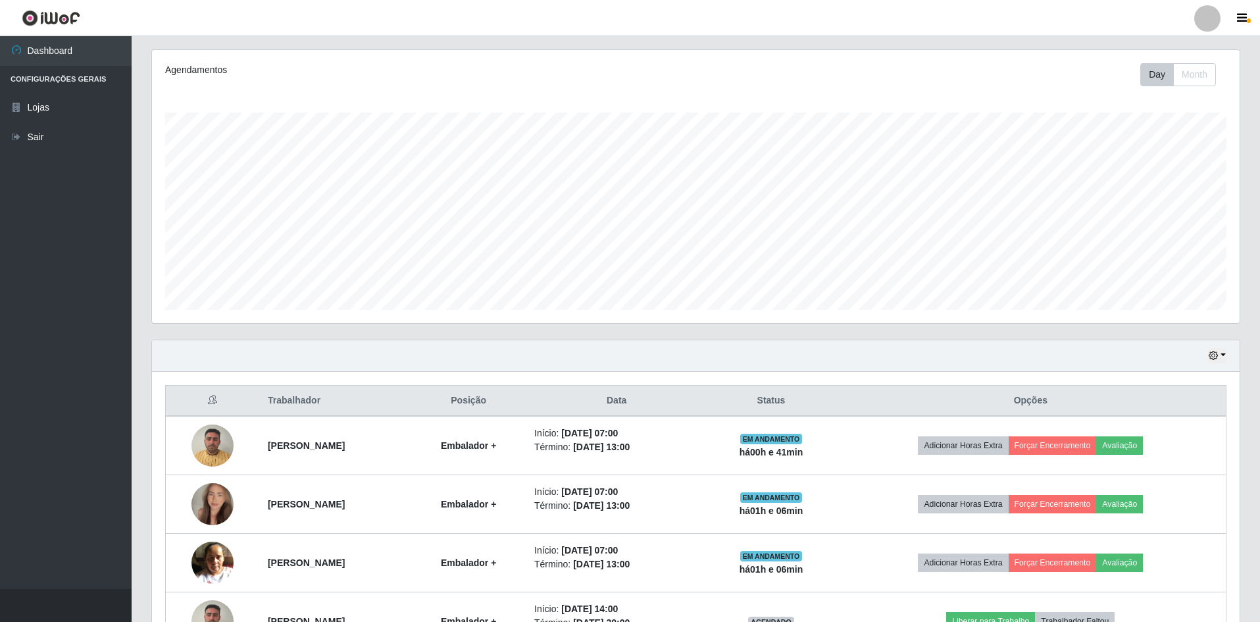
scroll to position [55, 0]
